Goal: Contribute content

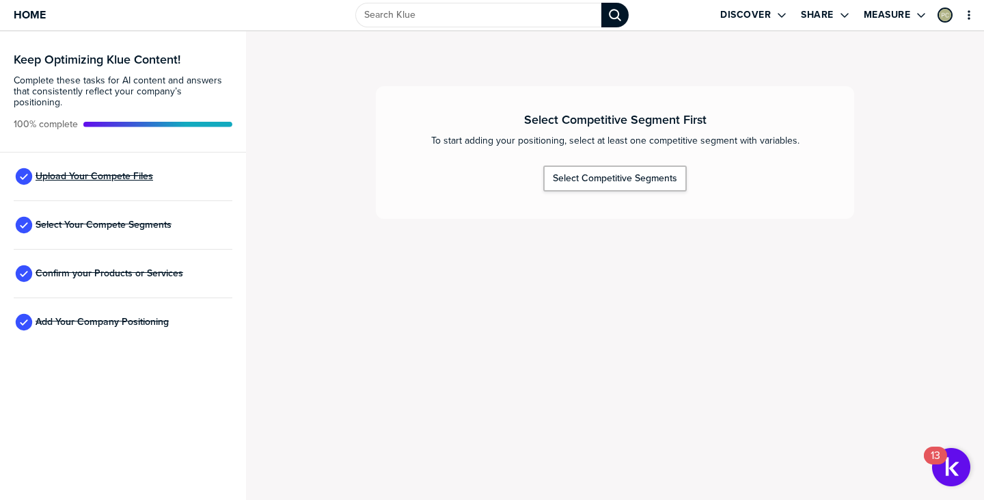
click at [74, 171] on span "Upload Your Compete Files" at bounding box center [95, 176] width 118 height 11
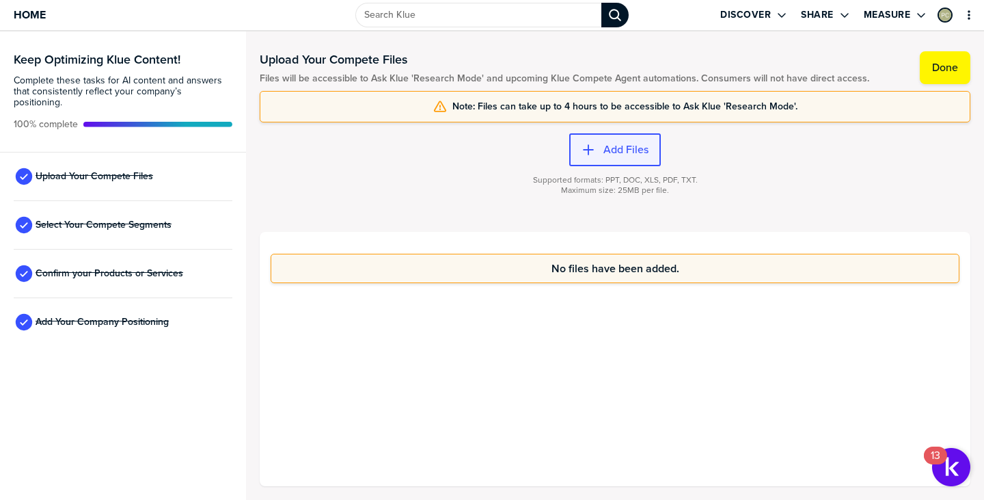
click at [602, 148] on div "button" at bounding box center [599, 150] width 8 height 14
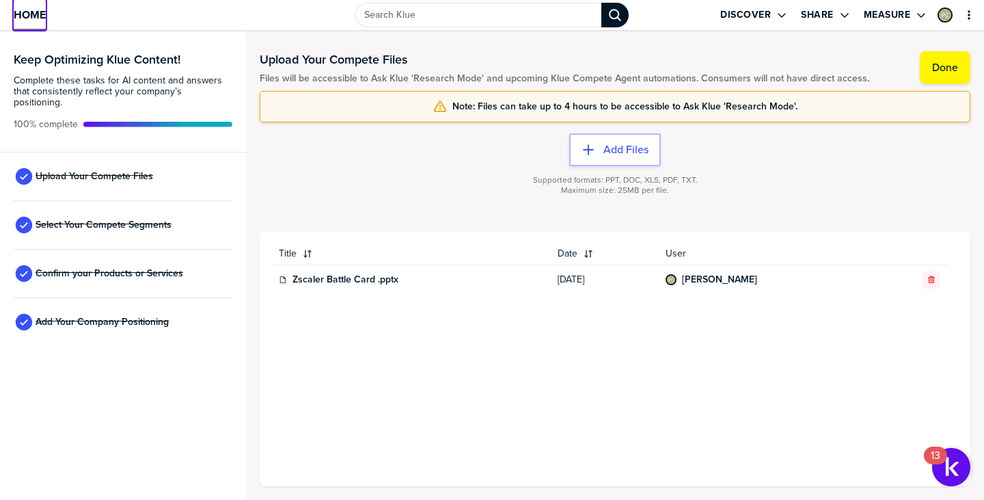
click at [20, 9] on span "Home" at bounding box center [30, 15] width 32 height 12
